Goal: Task Accomplishment & Management: Manage account settings

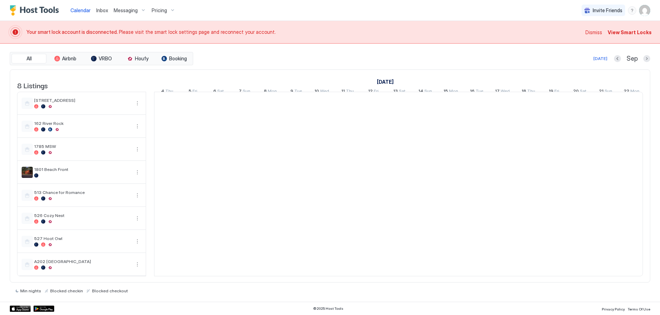
scroll to position [0, 387]
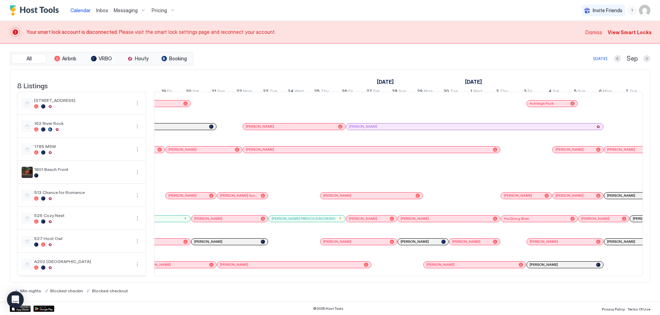
click at [624, 34] on span "View Smart Locks" at bounding box center [630, 32] width 44 height 7
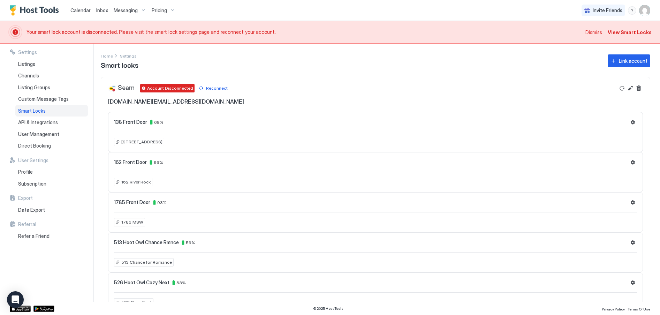
click at [626, 30] on span "View Smart Locks" at bounding box center [630, 32] width 44 height 7
click at [622, 32] on span "View Smart Locks" at bounding box center [630, 32] width 44 height 7
click at [215, 89] on div "Reconnect" at bounding box center [217, 88] width 22 height 6
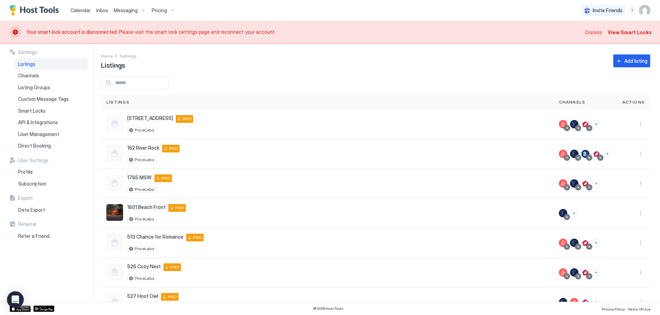
click at [593, 30] on span "Dismiss" at bounding box center [593, 32] width 17 height 7
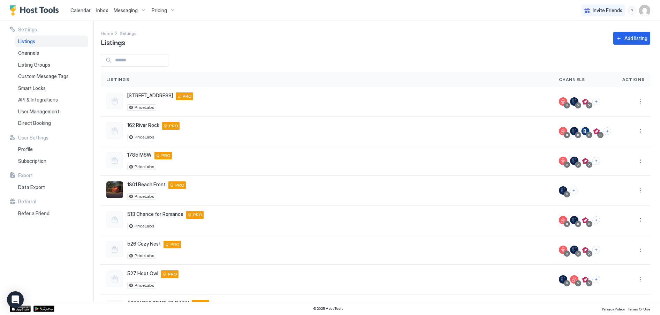
click at [75, 8] on span "Calendar" at bounding box center [80, 10] width 20 height 6
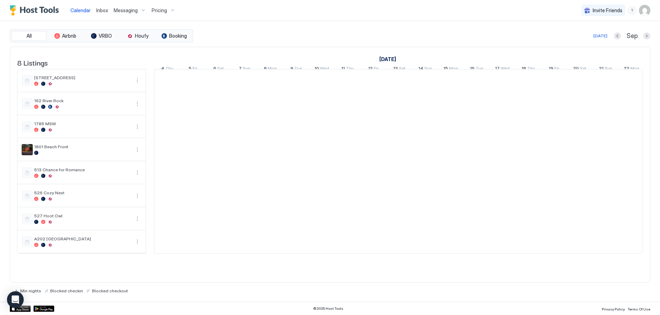
scroll to position [0, 387]
click at [168, 10] on div "Pricing" at bounding box center [163, 11] width 29 height 12
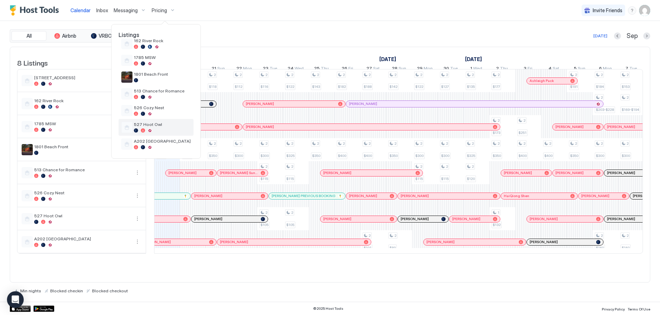
scroll to position [45, 0]
click at [152, 127] on div at bounding box center [150, 129] width 4 height 4
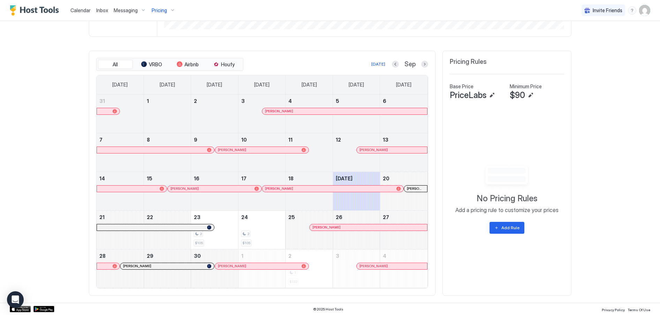
scroll to position [184, 0]
click at [424, 64] on button "Next month" at bounding box center [424, 63] width 7 height 7
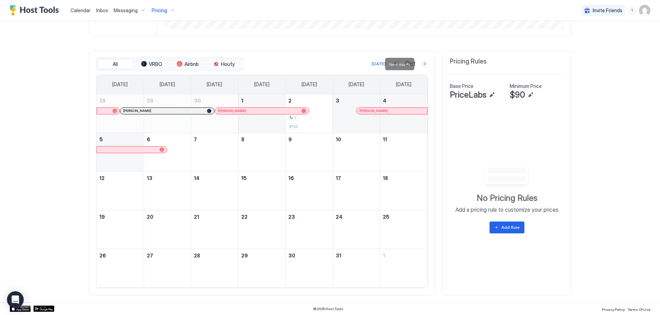
click at [423, 64] on button "Next month" at bounding box center [424, 63] width 7 height 7
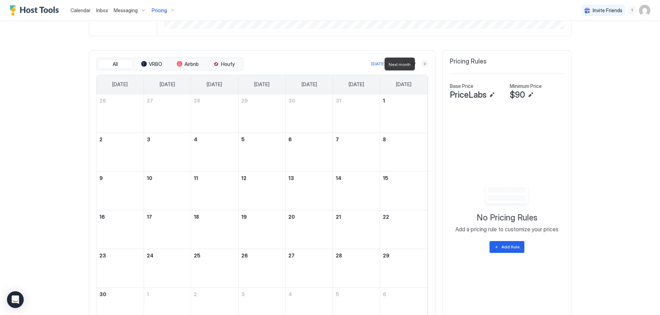
click at [423, 64] on button "Next month" at bounding box center [424, 63] width 7 height 7
